Goal: Information Seeking & Learning: Find specific page/section

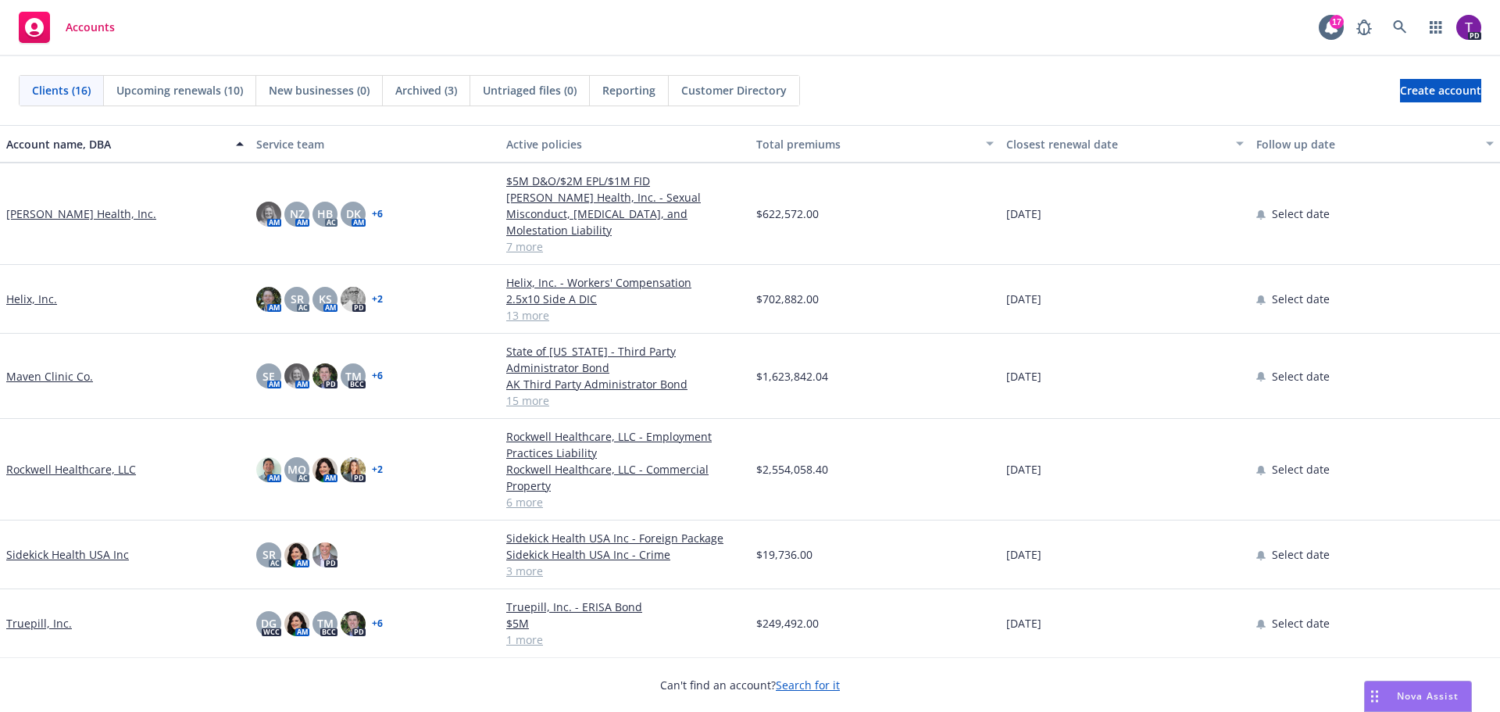
scroll to position [615, 0]
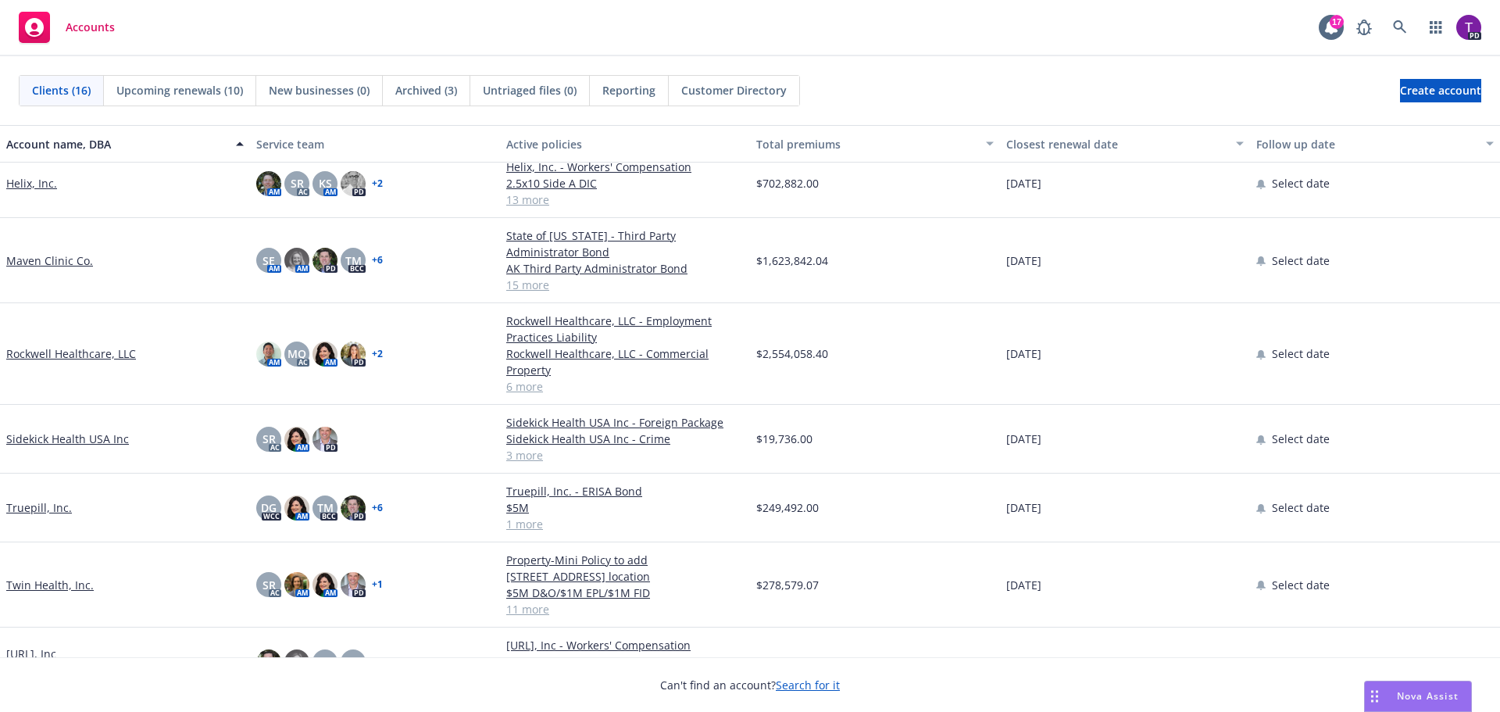
click at [73, 576] on link "Twin Health, Inc." at bounding box center [49, 584] width 87 height 16
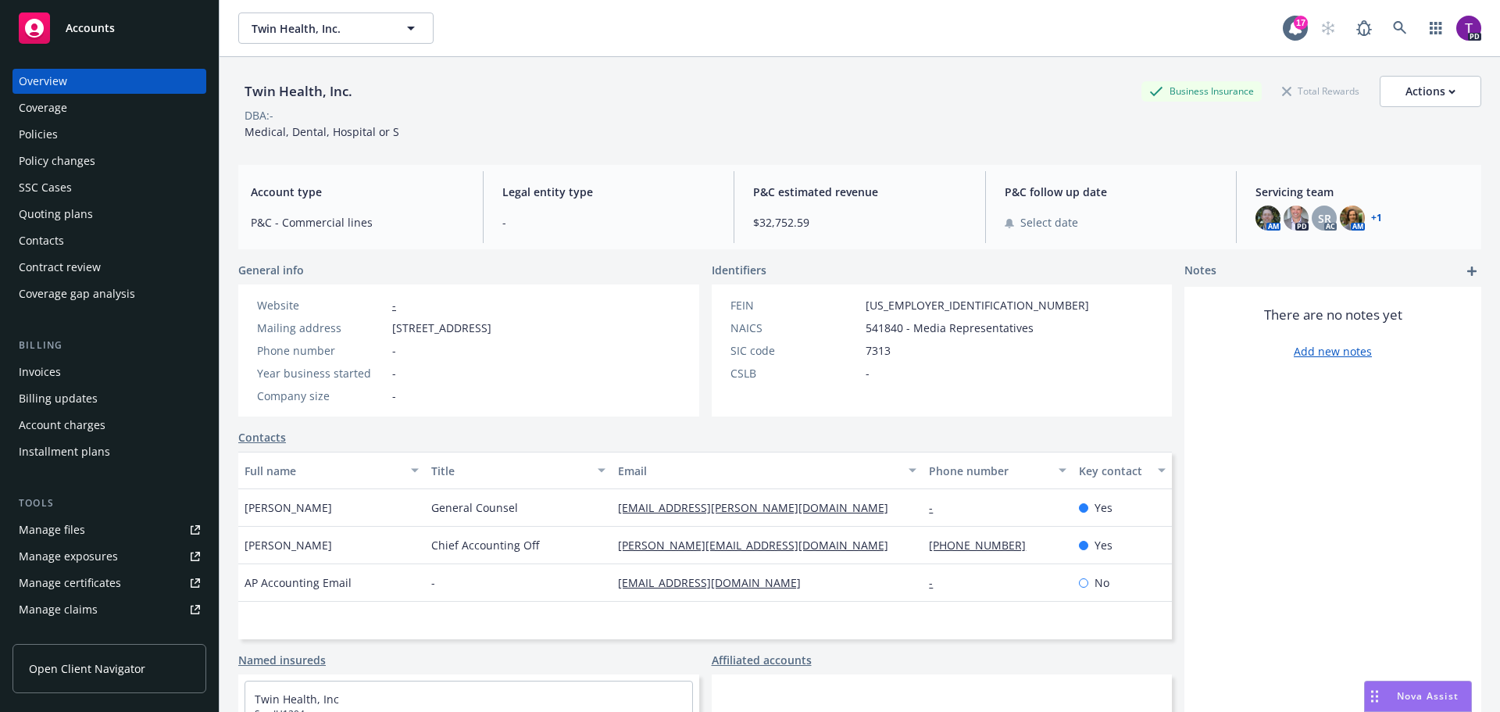
click at [57, 133] on div "Policies" at bounding box center [109, 134] width 181 height 25
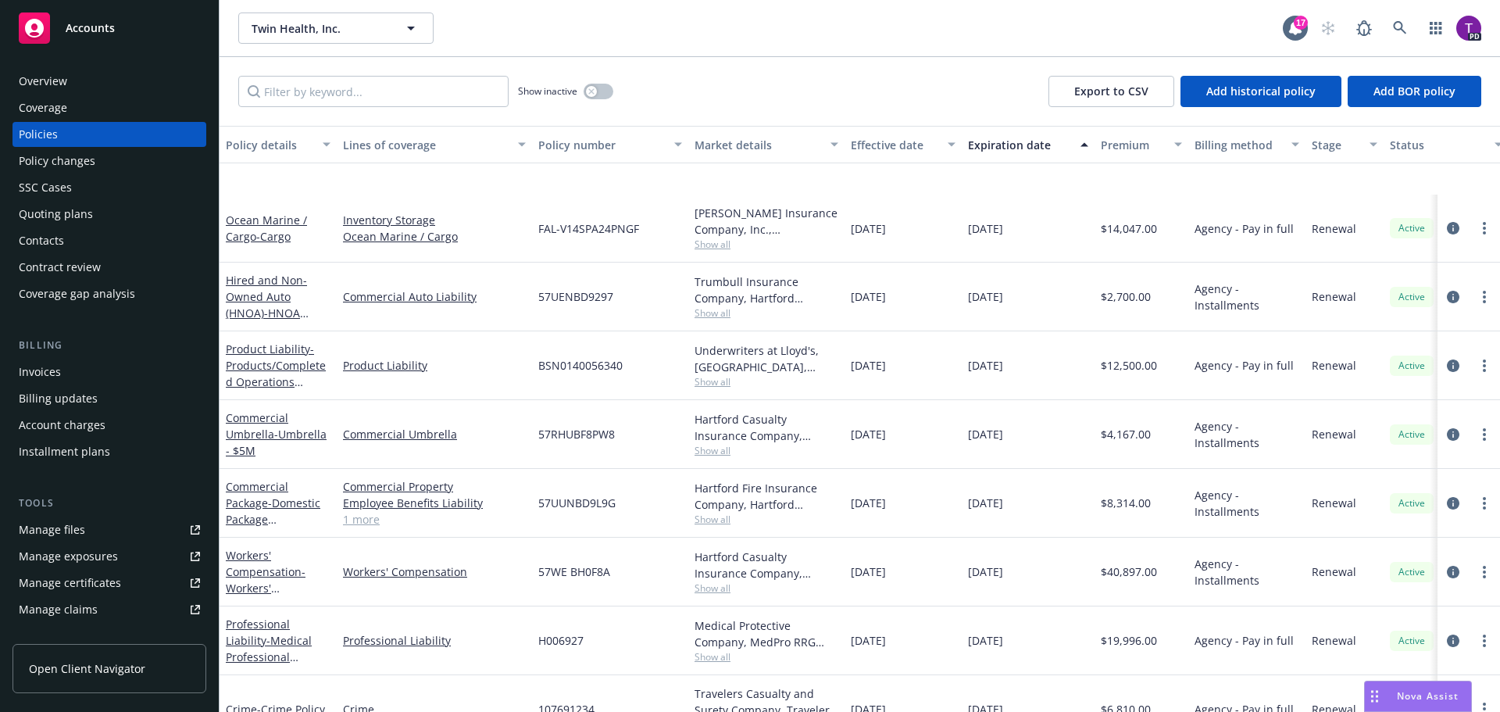
scroll to position [312, 0]
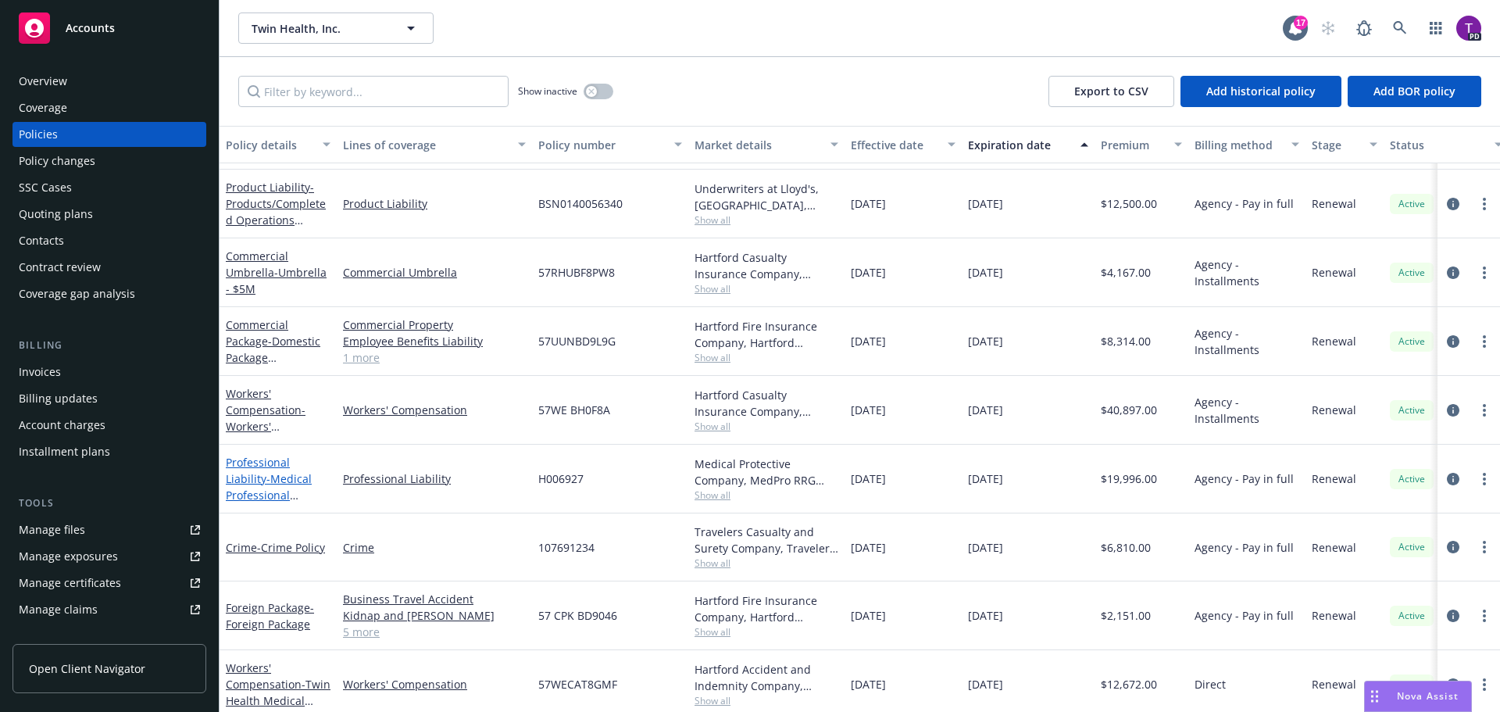
click at [295, 462] on link "Professional Liability - Medical Professional Liability - KS & WI Providers" at bounding box center [271, 495] width 91 height 80
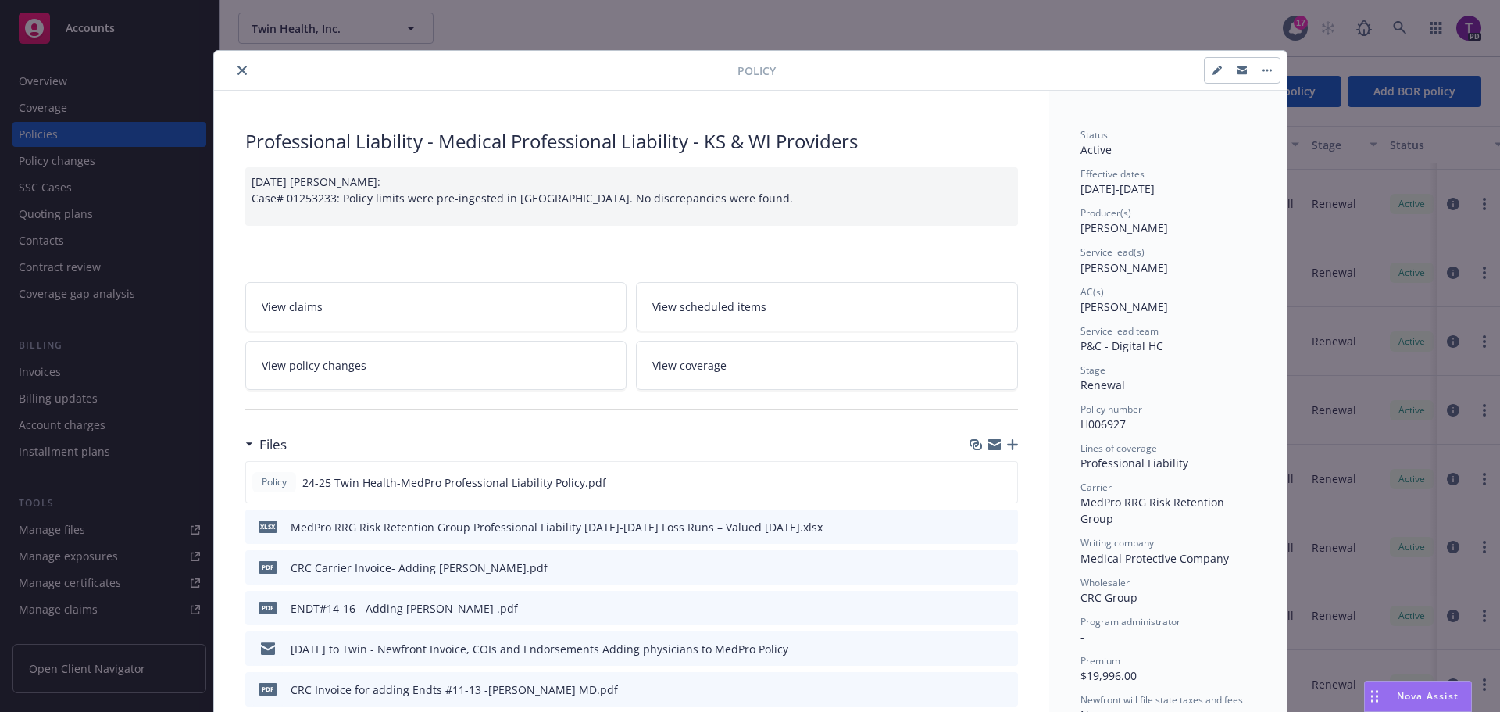
click at [223, 72] on div at bounding box center [478, 70] width 517 height 19
click at [237, 70] on icon "close" at bounding box center [241, 70] width 9 height 9
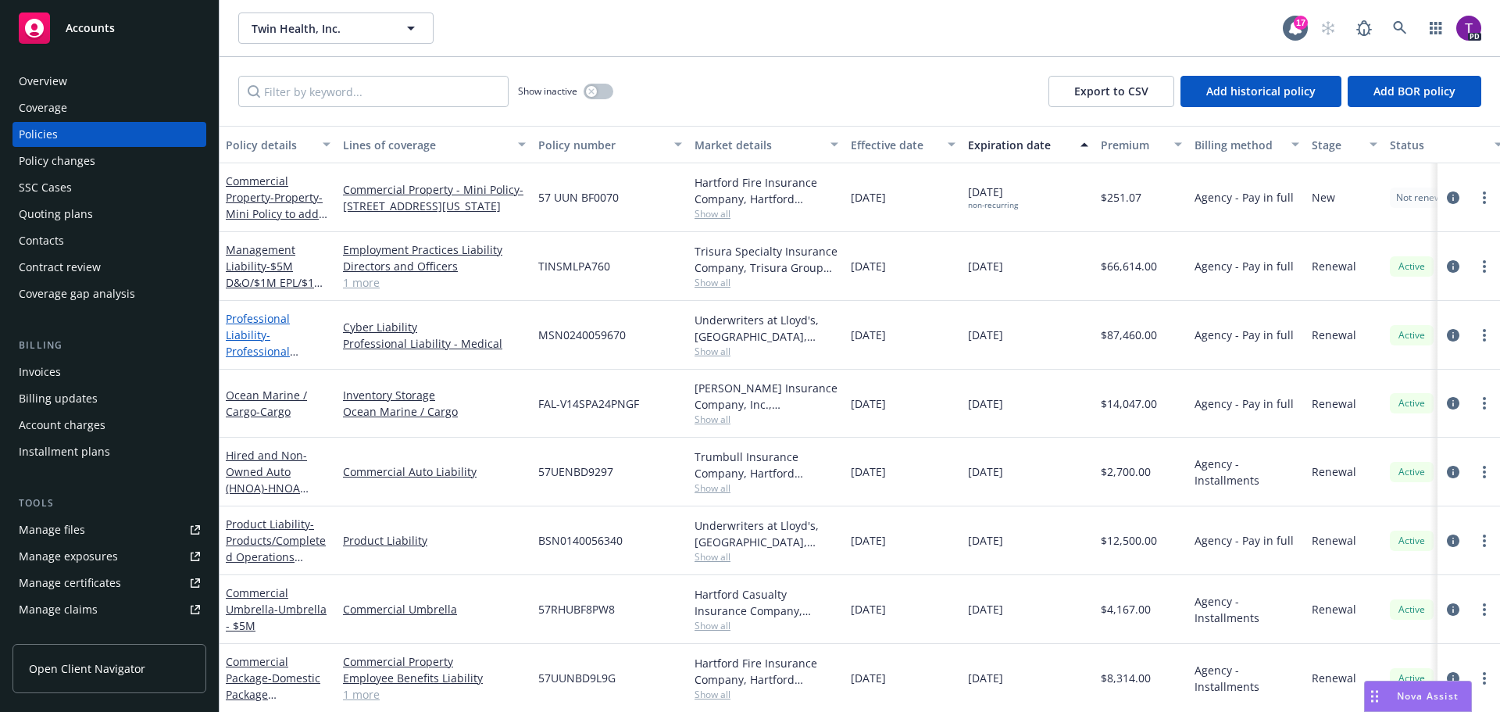
click at [291, 325] on link "Professional Liability - Professional Liability/Cyber/Tech E&O" at bounding box center [278, 351] width 104 height 80
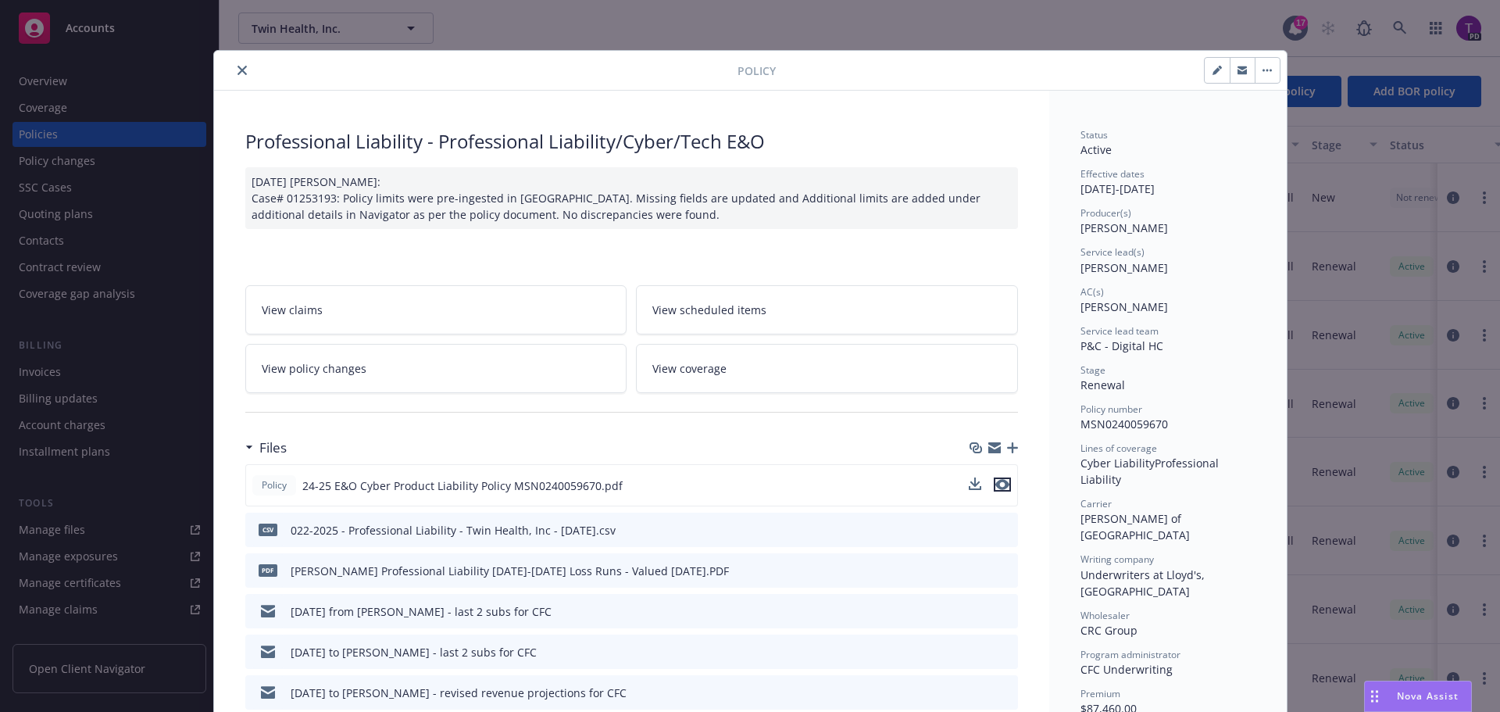
click at [997, 484] on icon "preview file" at bounding box center [1002, 484] width 14 height 11
